Goal: Check status: Check status

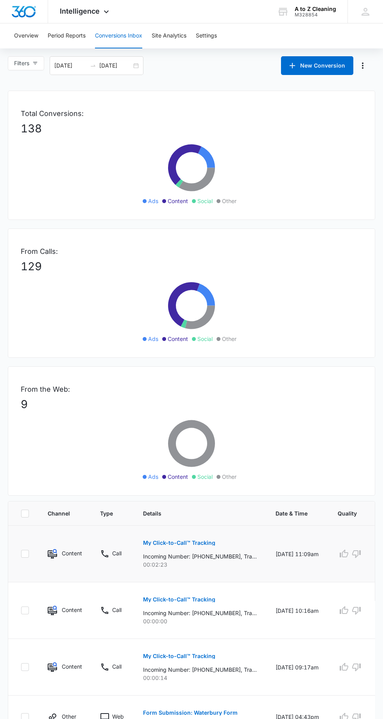
click at [206, 542] on p "My Click-to-Call™ Tracking" at bounding box center [179, 542] width 72 height 5
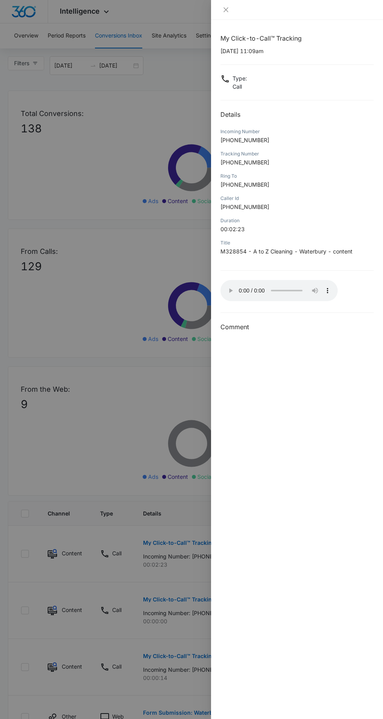
click at [116, 371] on div at bounding box center [191, 359] width 383 height 719
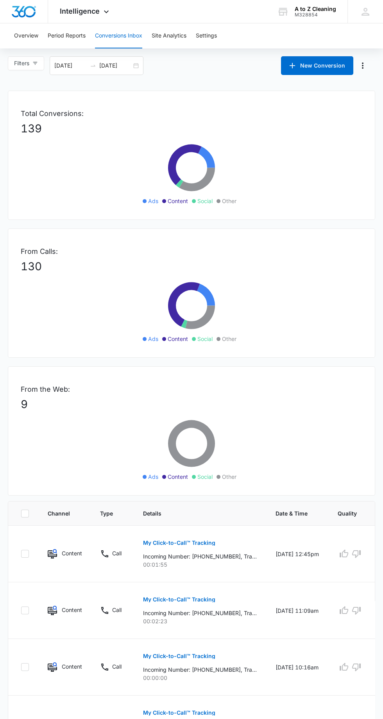
scroll to position [3, 0]
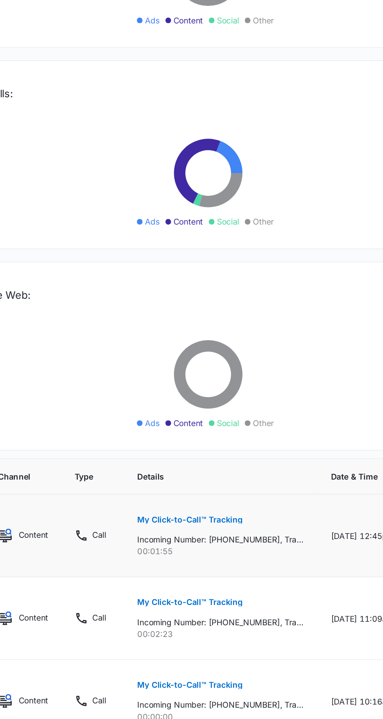
click at [159, 531] on button "My Click-to-Call™ Tracking" at bounding box center [179, 540] width 72 height 19
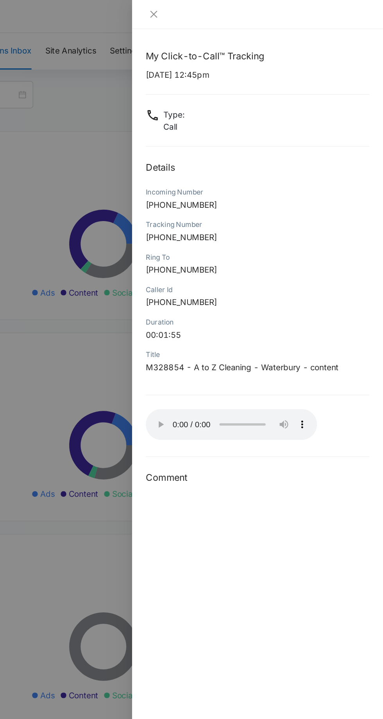
scroll to position [0, 0]
